Goal: Task Accomplishment & Management: Use online tool/utility

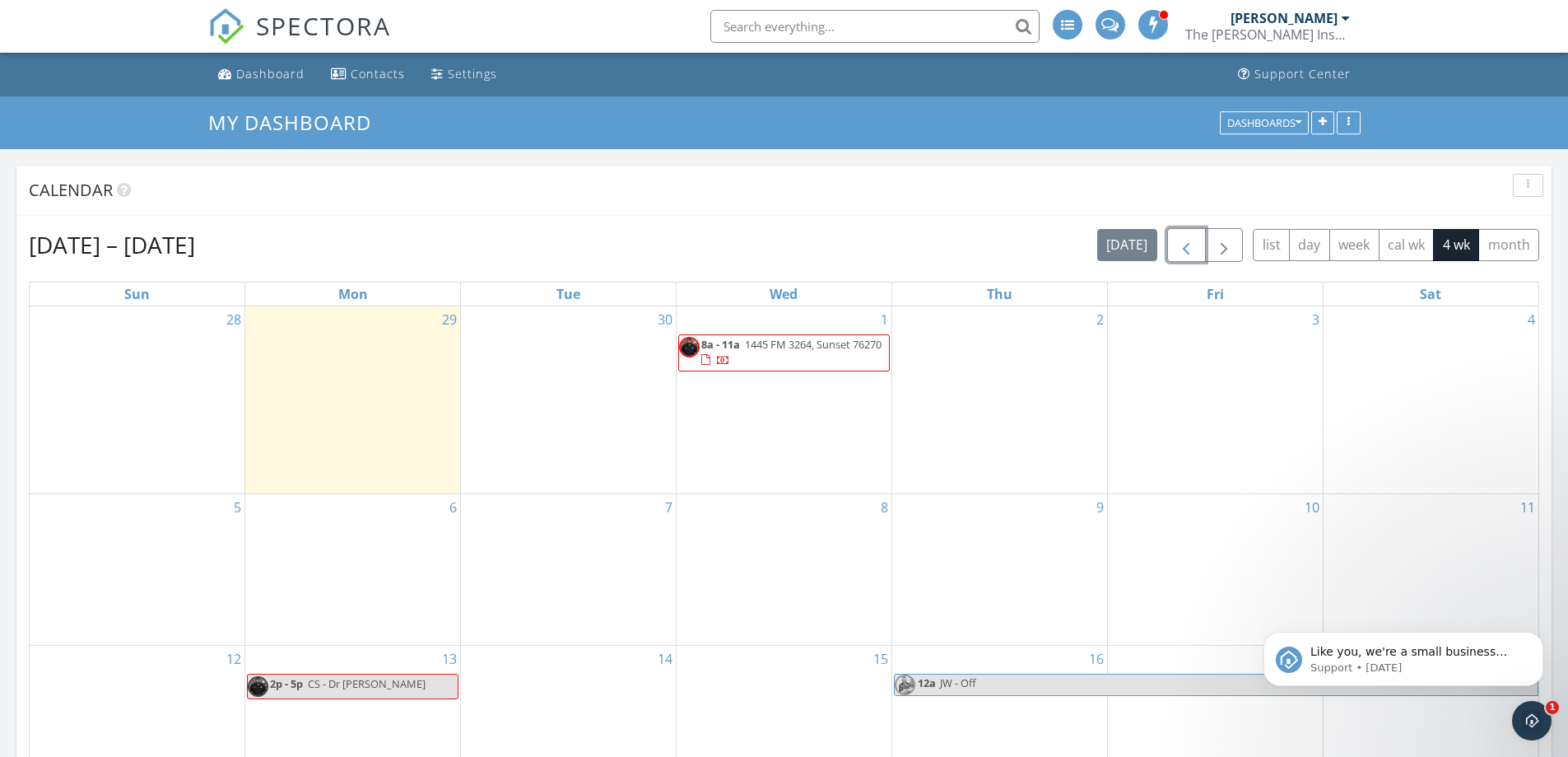
click at [1176, 247] on span "button" at bounding box center [1186, 245] width 20 height 20
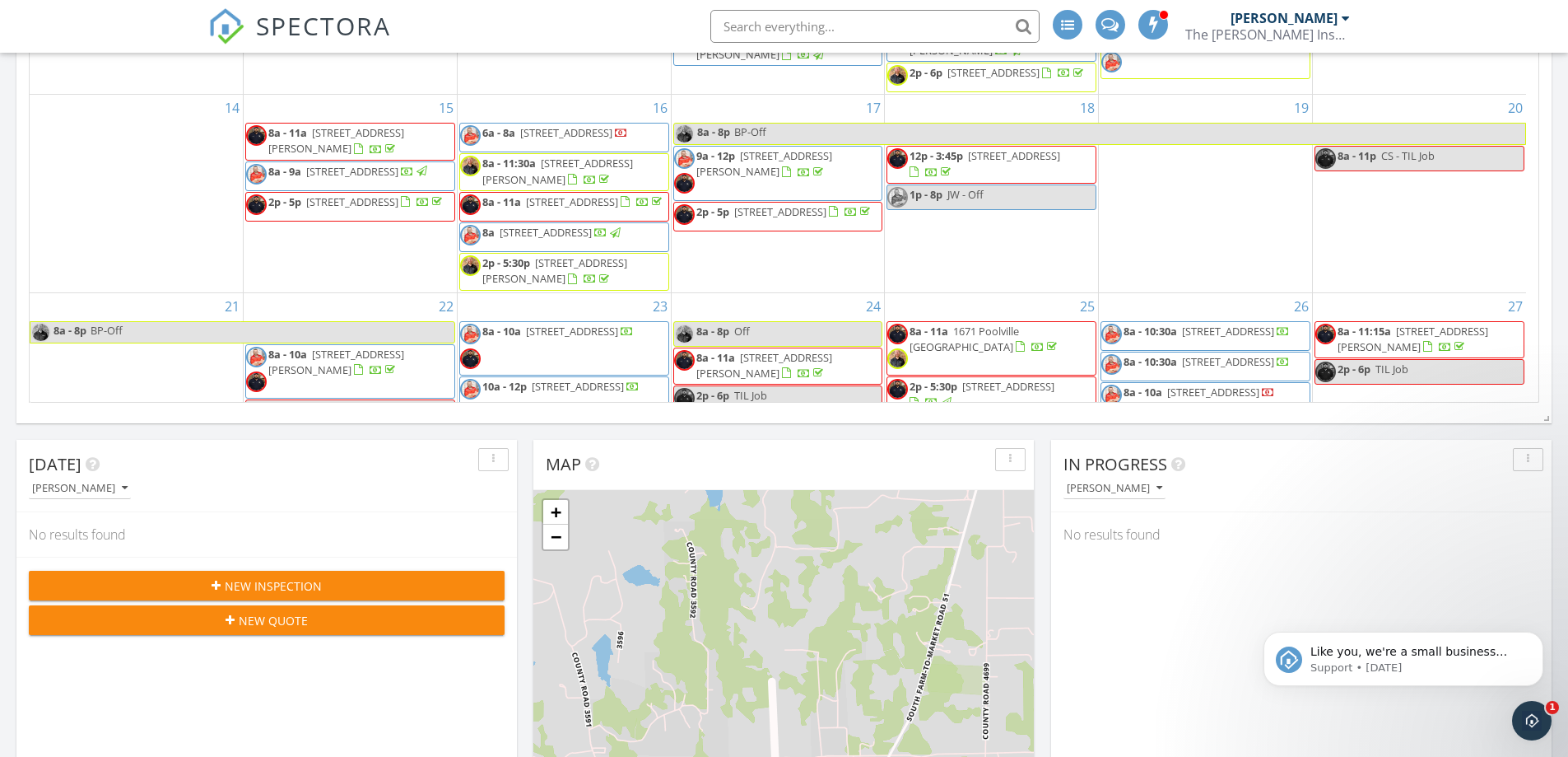
scroll to position [170, 0]
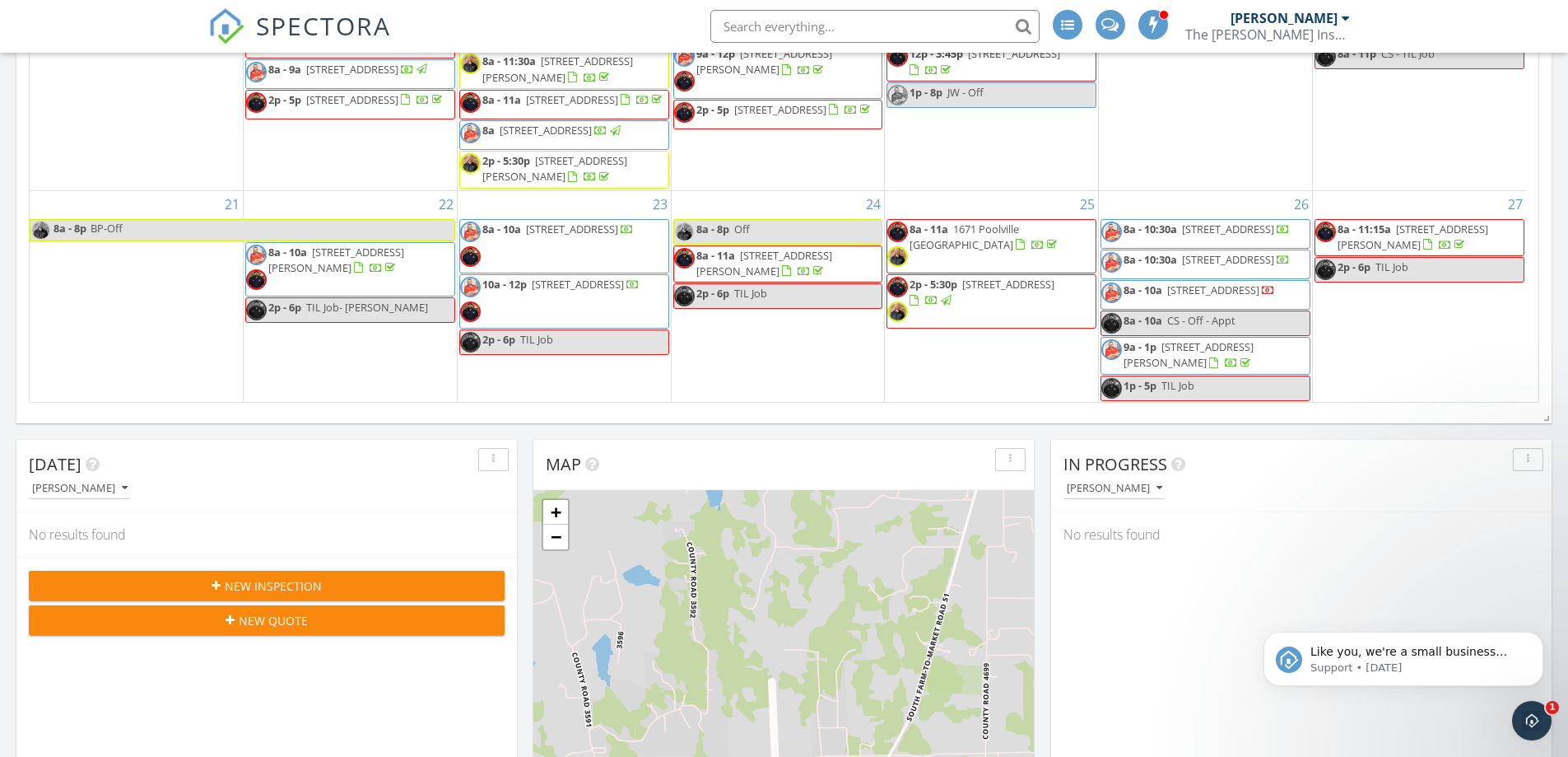
click at [1174, 611] on div "In Progress Brian Prater No results found" at bounding box center [1301, 678] width 501 height 478
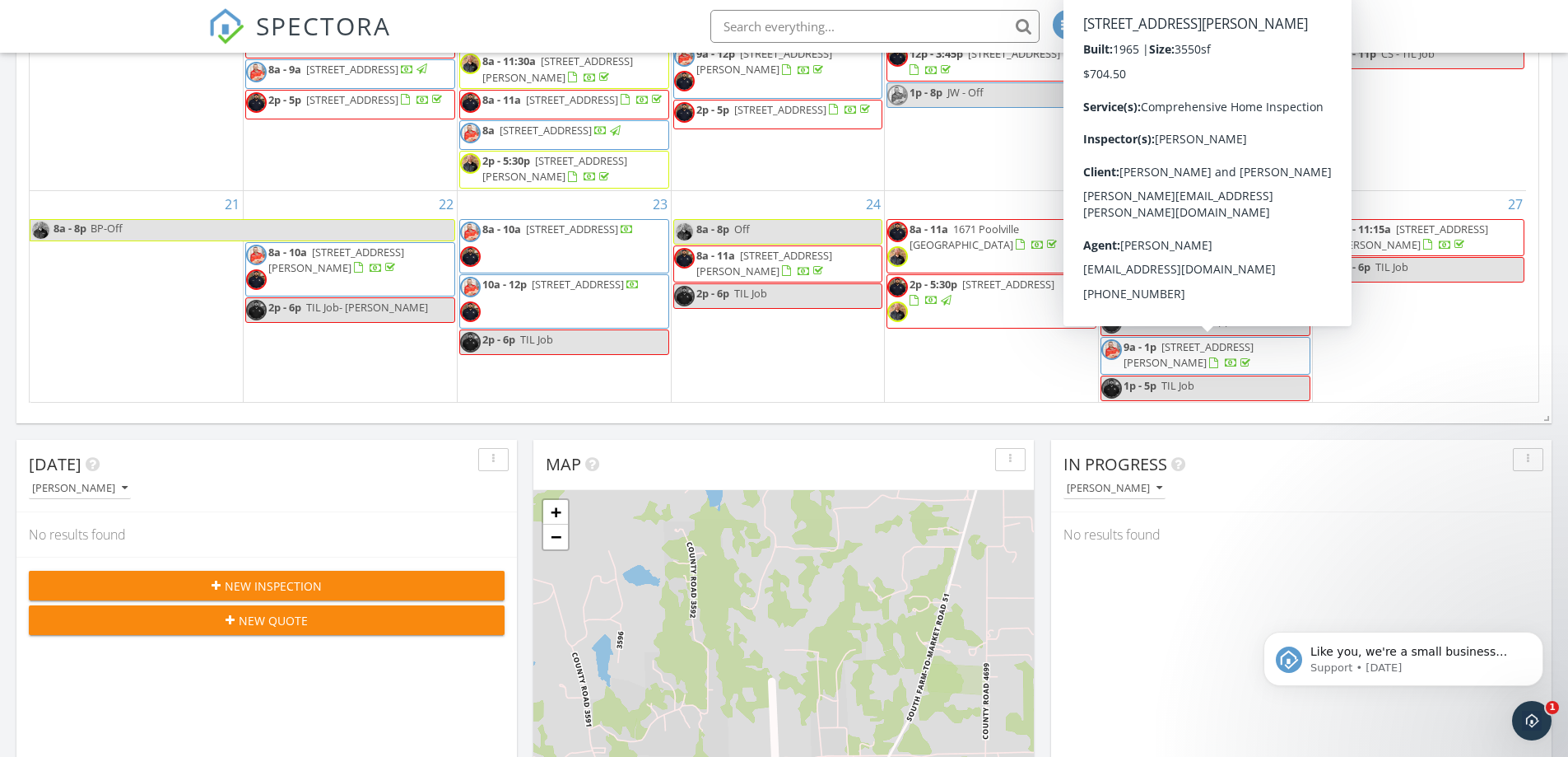
click at [1224, 352] on span "4609 Barwick Dr, Fort Worth 76132" at bounding box center [1188, 355] width 130 height 31
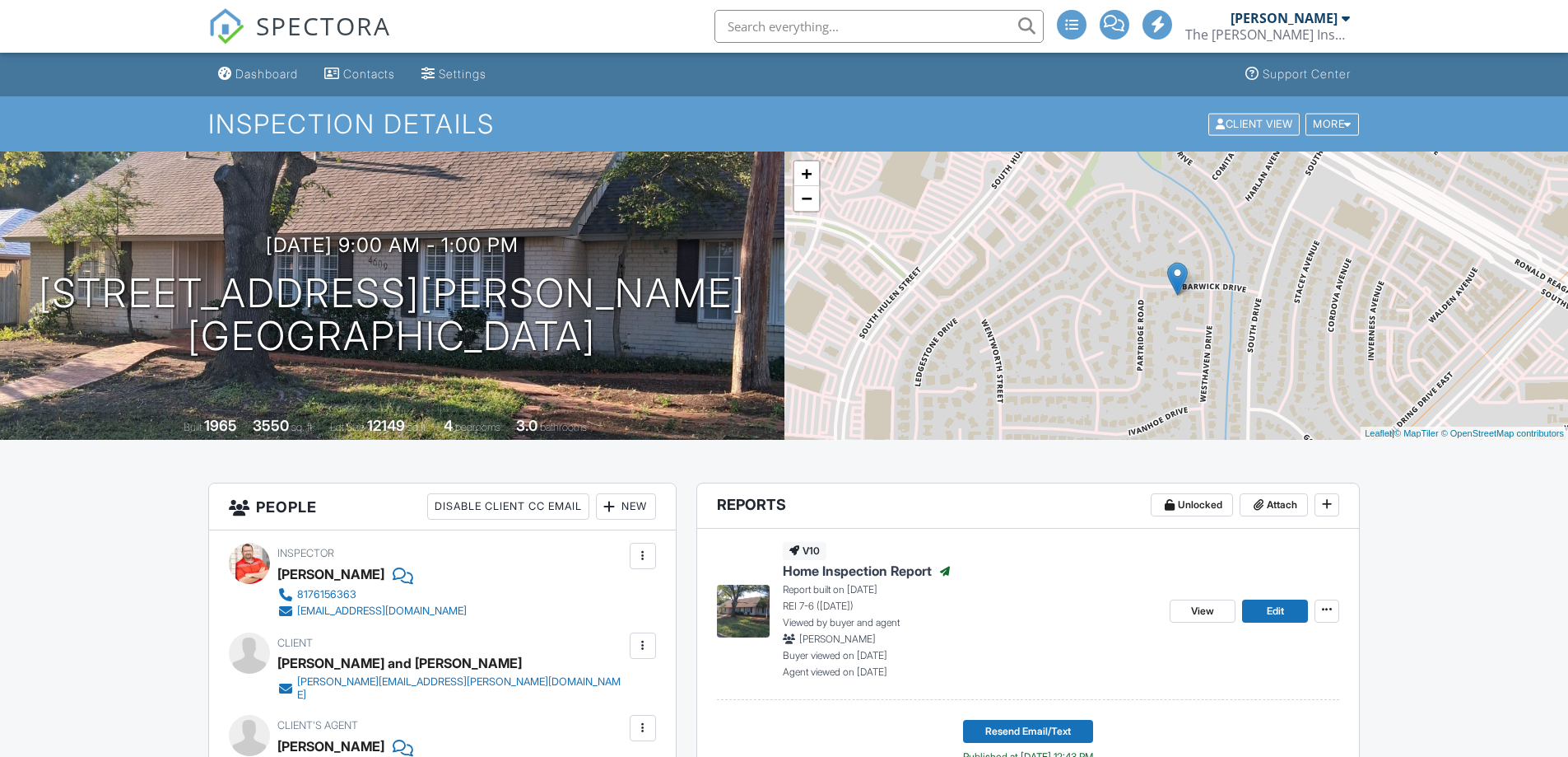
click at [1231, 125] on div "Client View" at bounding box center [1254, 124] width 91 height 22
